Goal: Information Seeking & Learning: Learn about a topic

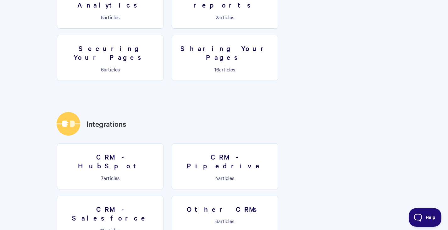
scroll to position [849, 0]
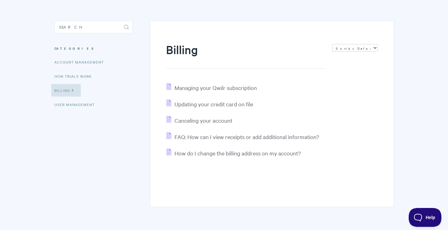
scroll to position [64, 0]
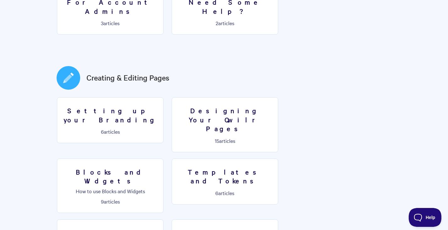
scroll to position [286, 0]
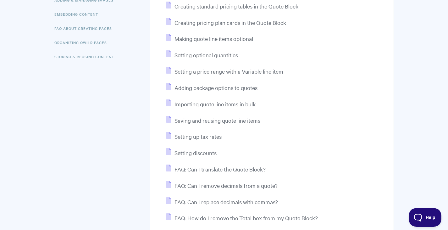
scroll to position [220, 0]
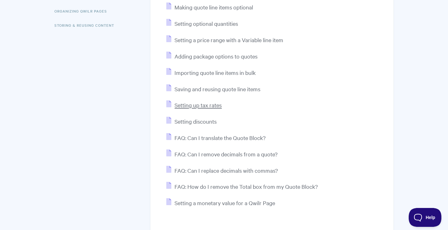
click at [216, 108] on span "Setting up tax rates" at bounding box center [198, 104] width 47 height 7
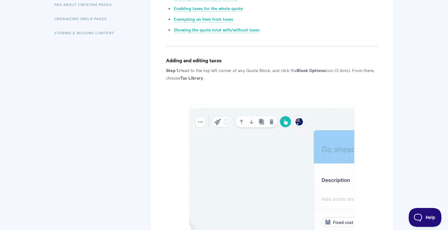
scroll to position [252, 0]
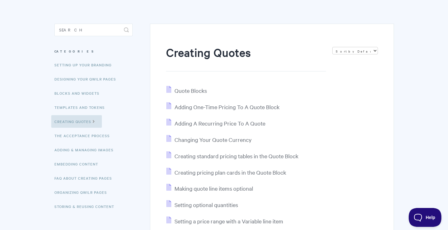
scroll to position [31, 0]
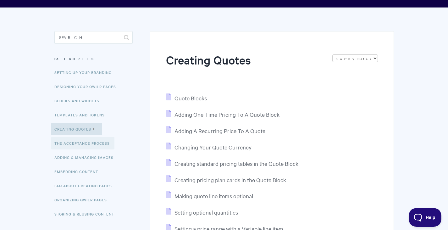
click at [104, 141] on link "The Acceptance Process" at bounding box center [82, 143] width 63 height 13
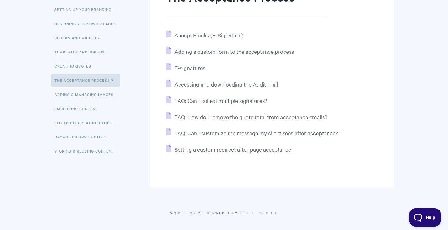
scroll to position [63, 0]
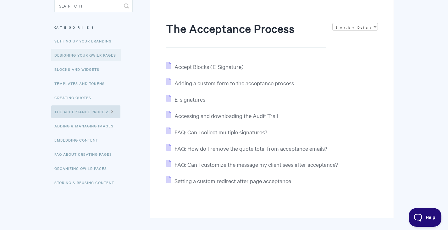
click at [92, 57] on link "Designing Your Qwilr Pages" at bounding box center [86, 55] width 70 height 13
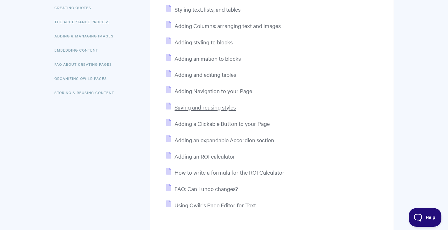
scroll to position [179, 0]
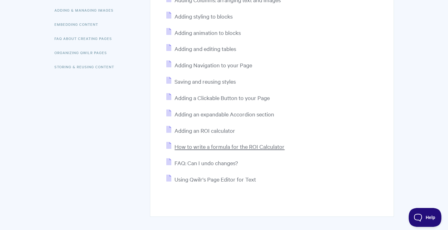
click at [245, 147] on span "How to write a formula for the ROI Calculator" at bounding box center [230, 146] width 110 height 7
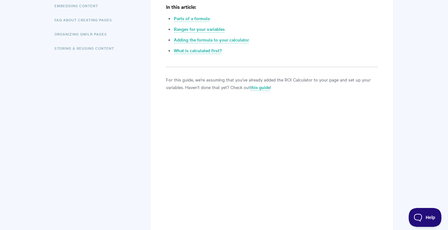
scroll to position [220, 0]
